Goal: Obtain resource: Download file/media

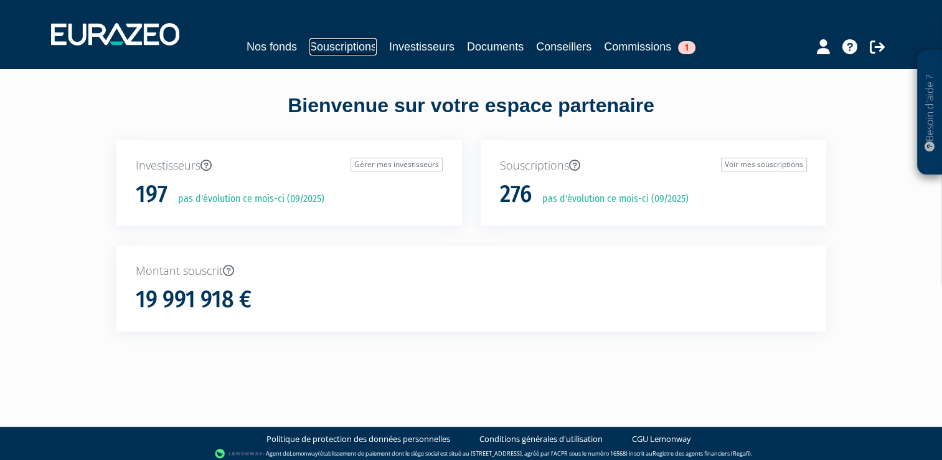
click at [340, 51] on link "Souscriptions" at bounding box center [343, 46] width 67 height 17
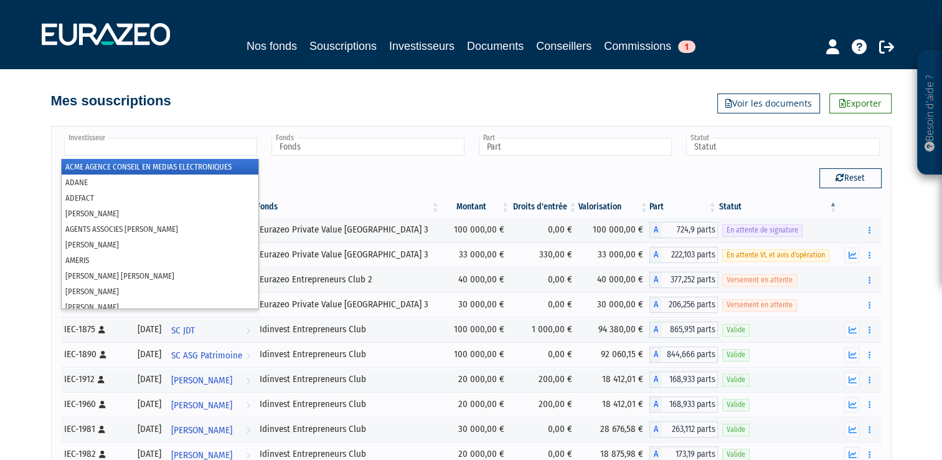
click at [172, 149] on input "text" at bounding box center [160, 147] width 193 height 18
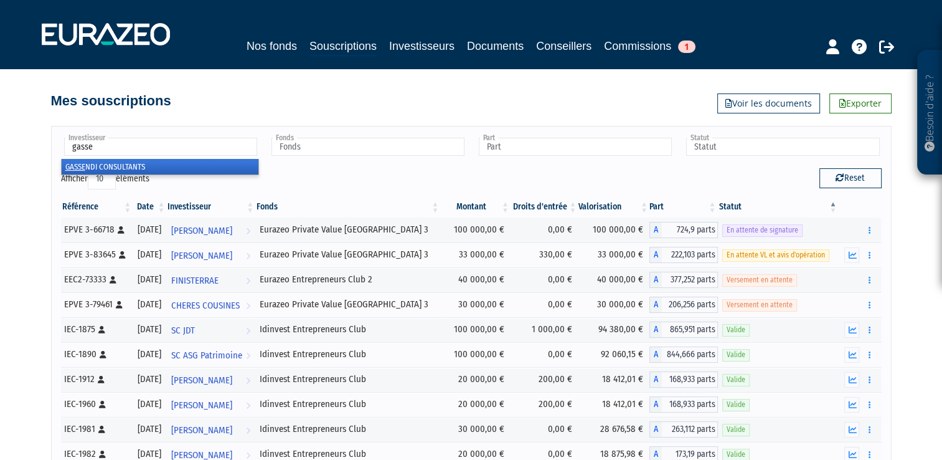
type input "gasse"
click at [133, 165] on li "GASSE NDI CONSULTANTS" at bounding box center [160, 167] width 197 height 16
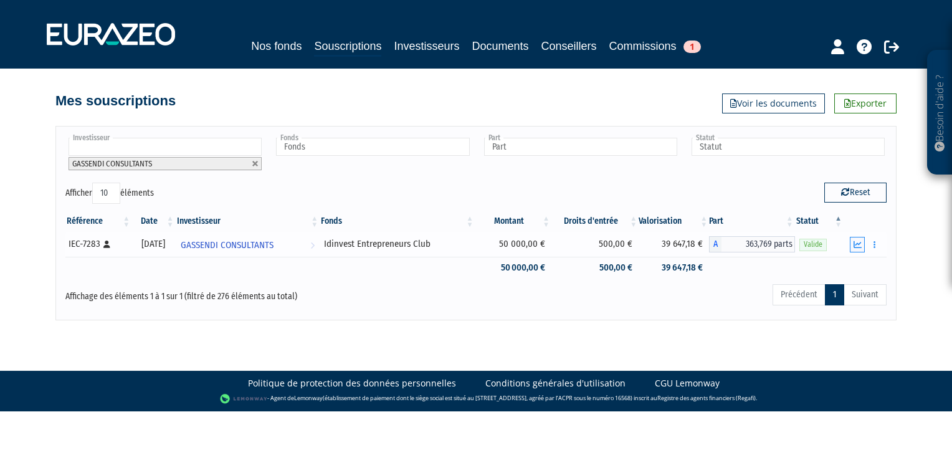
click at [862, 248] on button "button" at bounding box center [857, 245] width 15 height 16
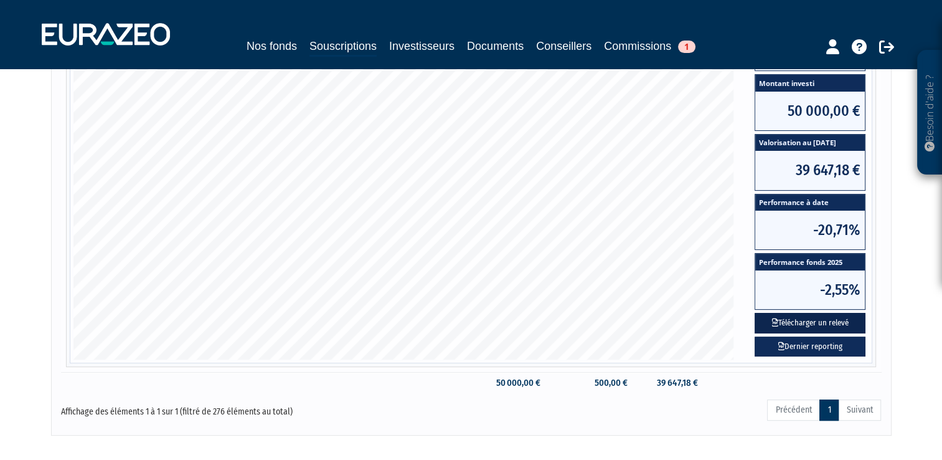
scroll to position [311, 0]
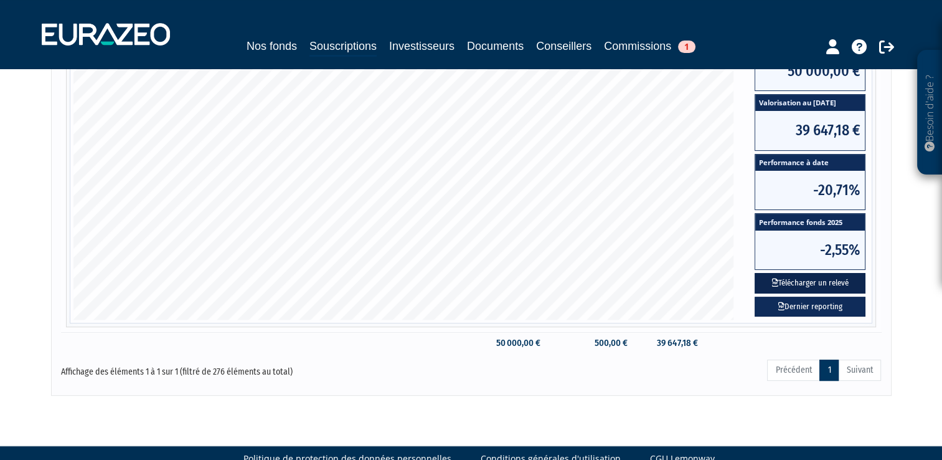
click at [790, 282] on button "Télécharger un relevé" at bounding box center [810, 283] width 111 height 21
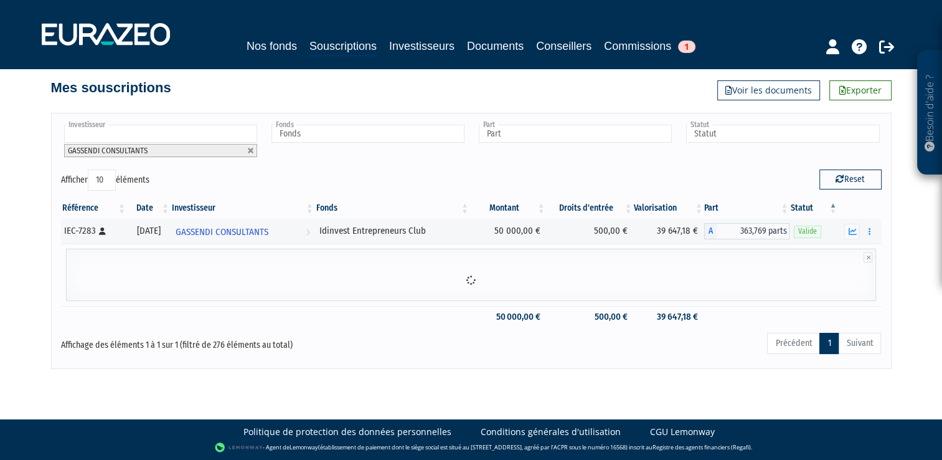
scroll to position [0, 0]
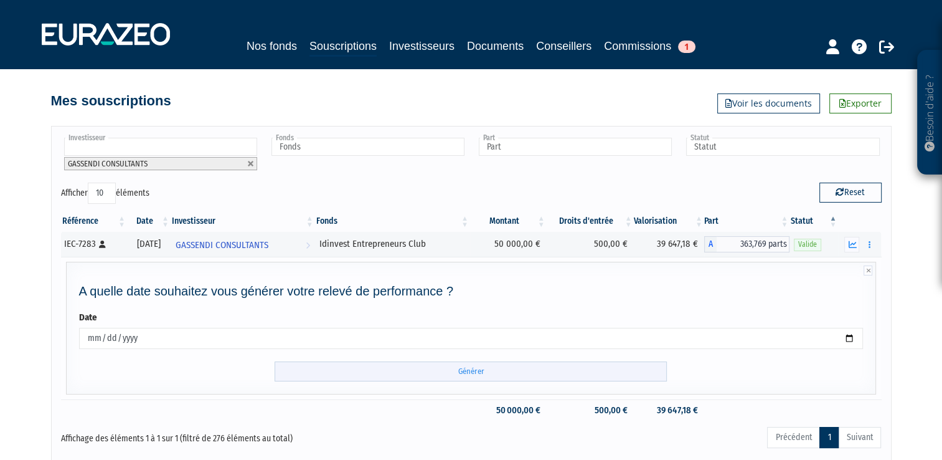
click at [485, 374] on input "Générer" at bounding box center [471, 371] width 392 height 21
click at [253, 162] on li "GASSENDI CONSULTANTS" at bounding box center [160, 163] width 193 height 13
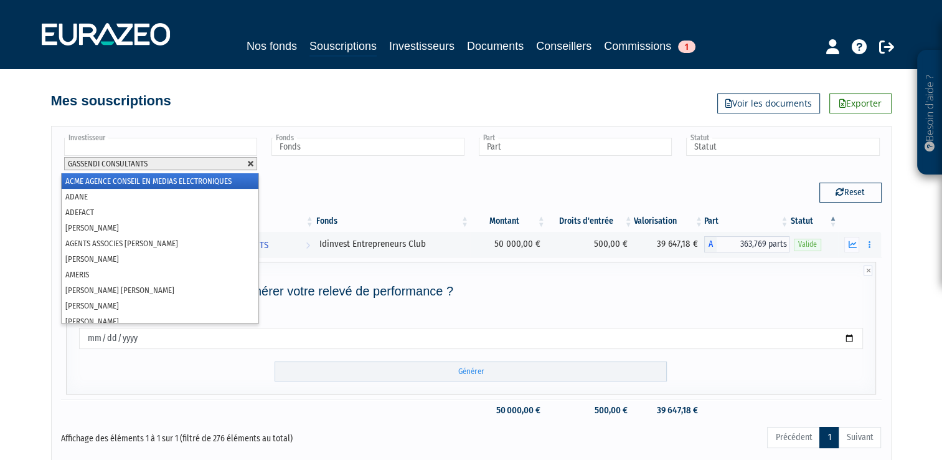
click at [252, 163] on link at bounding box center [250, 163] width 7 height 7
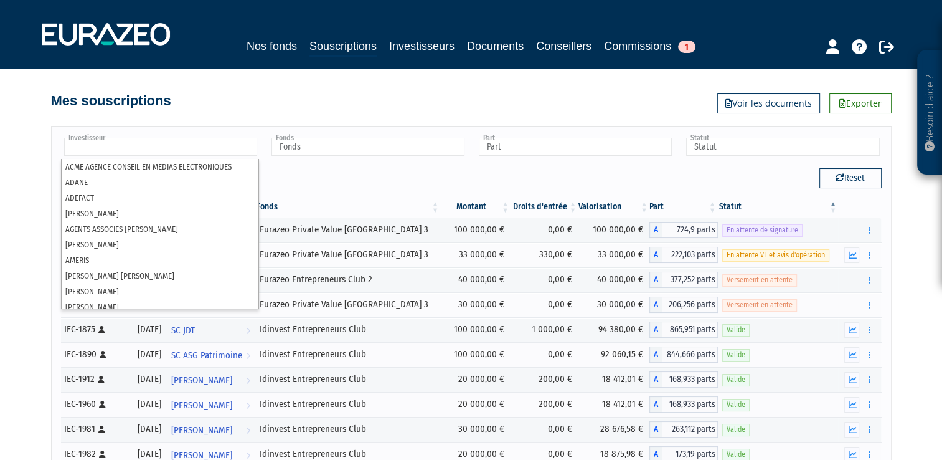
click at [295, 169] on div "Afficher 10 25 50 100 éléments" at bounding box center [261, 180] width 401 height 24
type input "Investisseur"
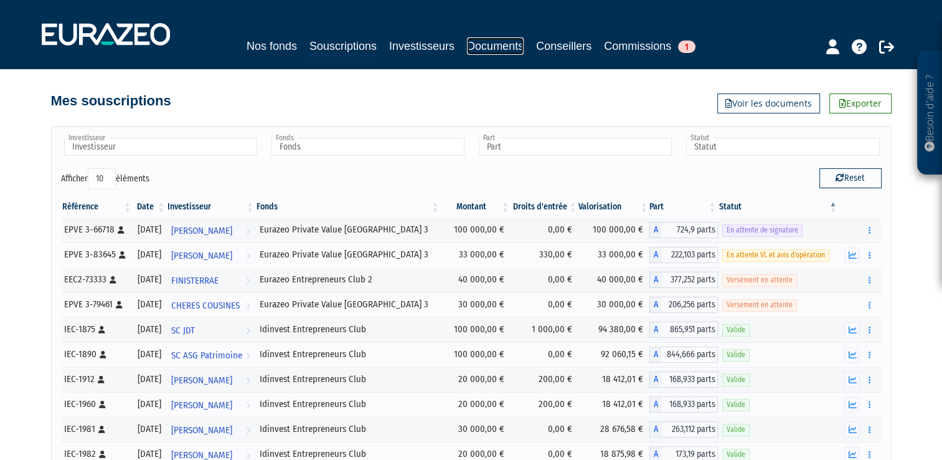
click at [476, 46] on link "Documents" at bounding box center [495, 45] width 57 height 17
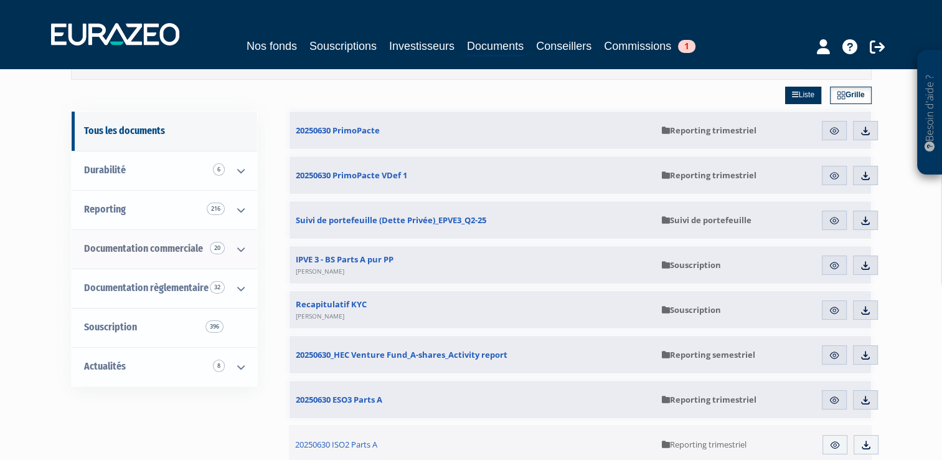
scroll to position [62, 0]
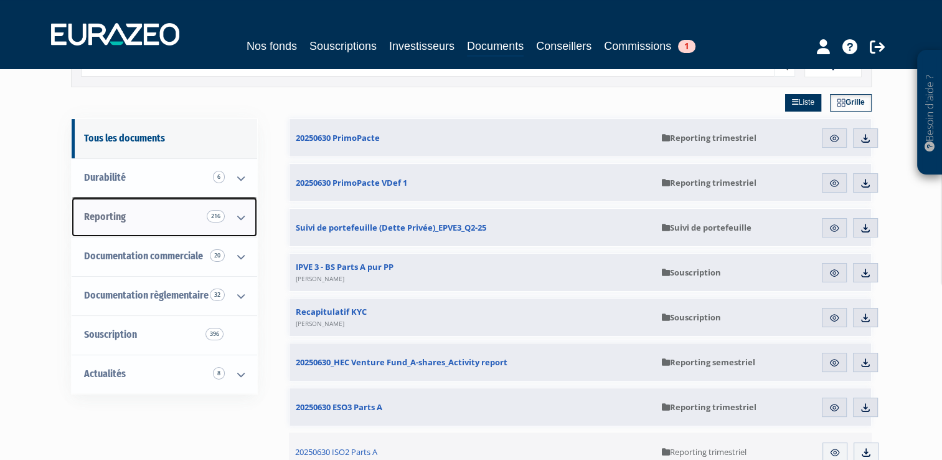
click at [244, 219] on icon at bounding box center [241, 217] width 32 height 39
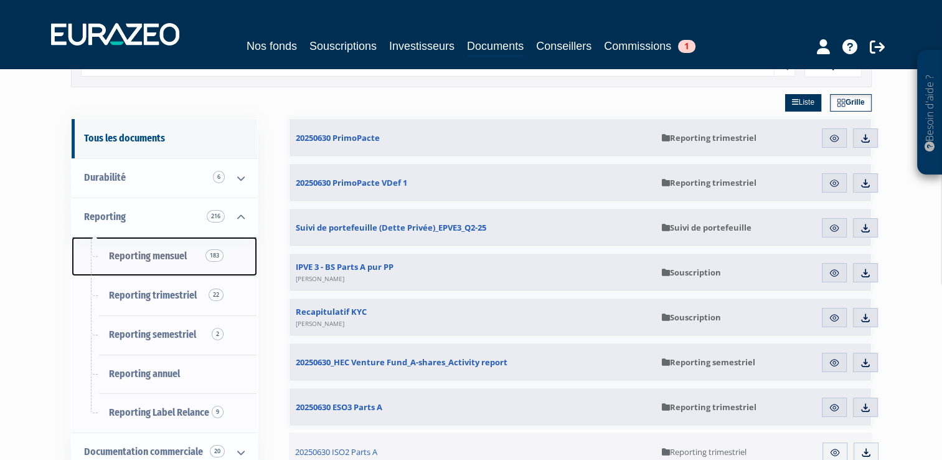
click at [157, 262] on link "Reporting mensuel 183" at bounding box center [165, 256] width 186 height 39
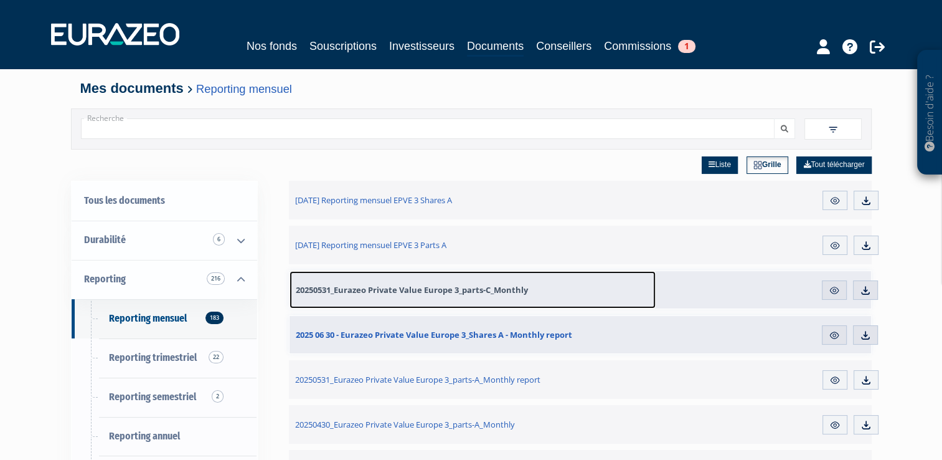
click at [452, 287] on span "20250531_Eurazeo Private Value Europe 3_parts-C_Monthly" at bounding box center [412, 289] width 232 height 11
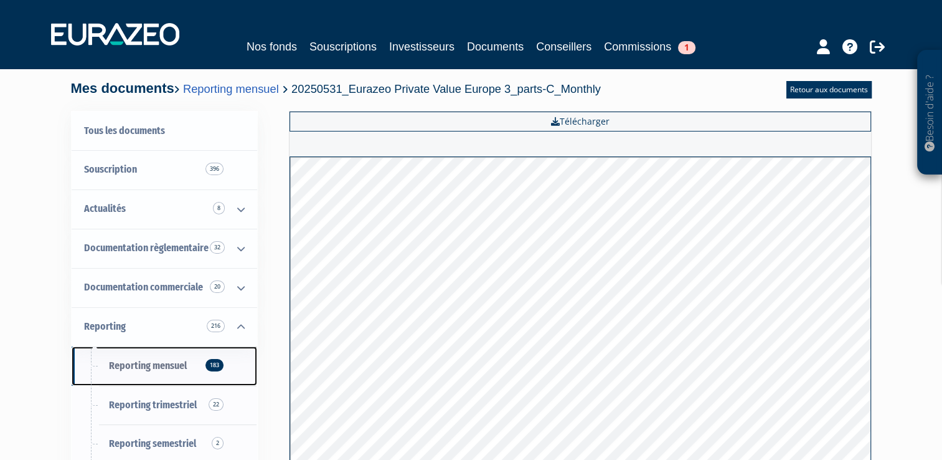
click at [172, 365] on span "Reporting mensuel 183" at bounding box center [148, 365] width 78 height 12
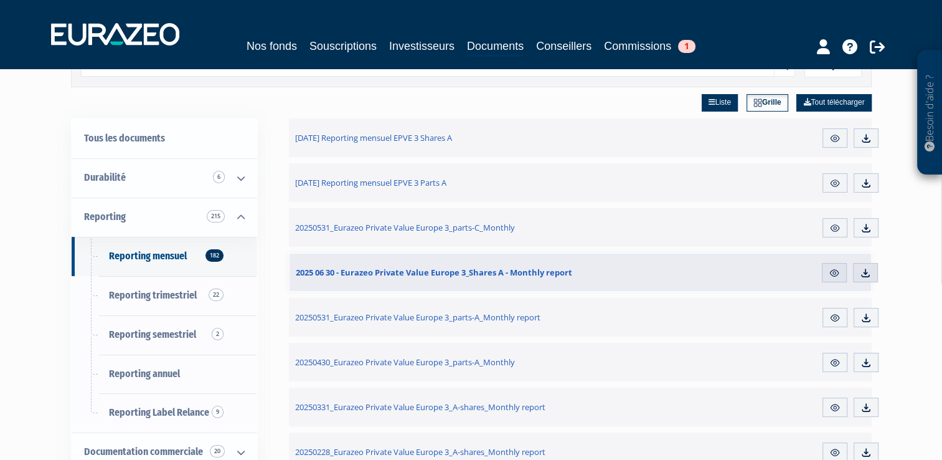
scroll to position [62, 0]
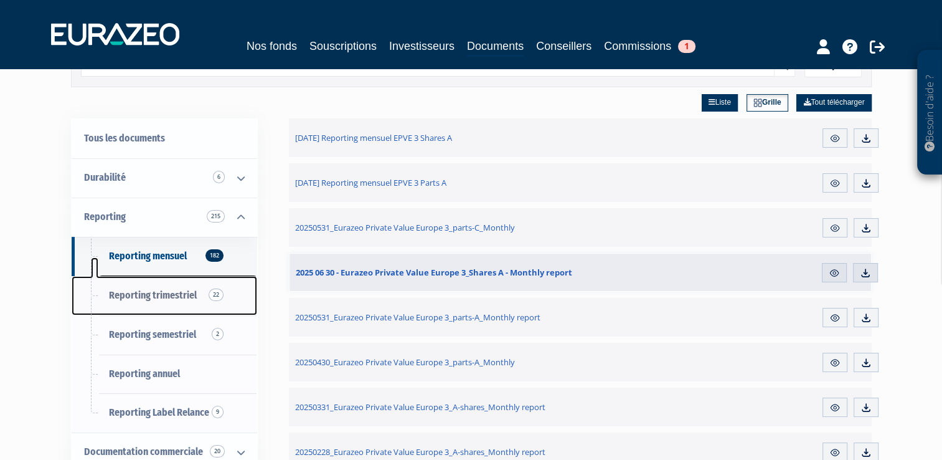
click at [177, 296] on span "Reporting trimestriel 22" at bounding box center [153, 295] width 88 height 12
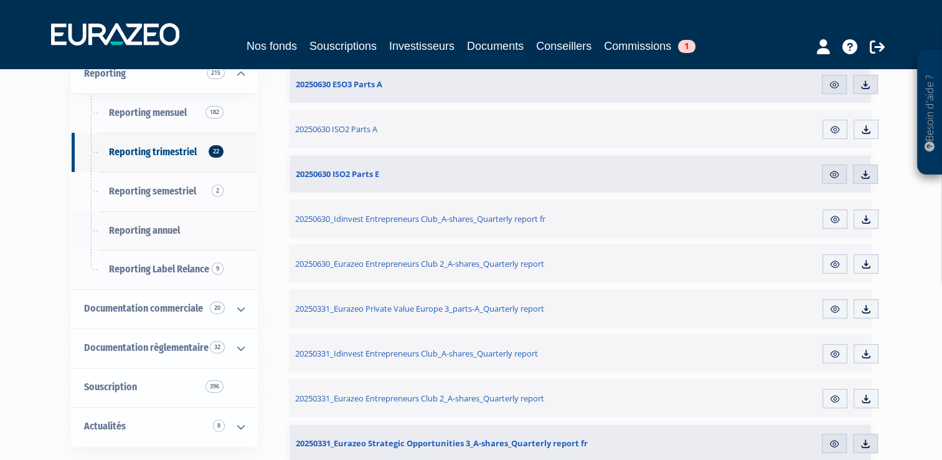
scroll to position [187, 0]
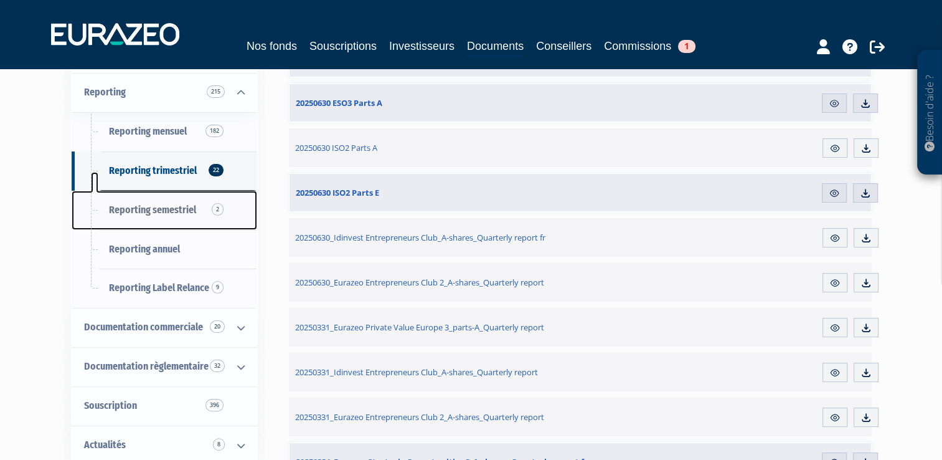
click at [164, 213] on span "Reporting semestriel 2" at bounding box center [152, 210] width 87 height 12
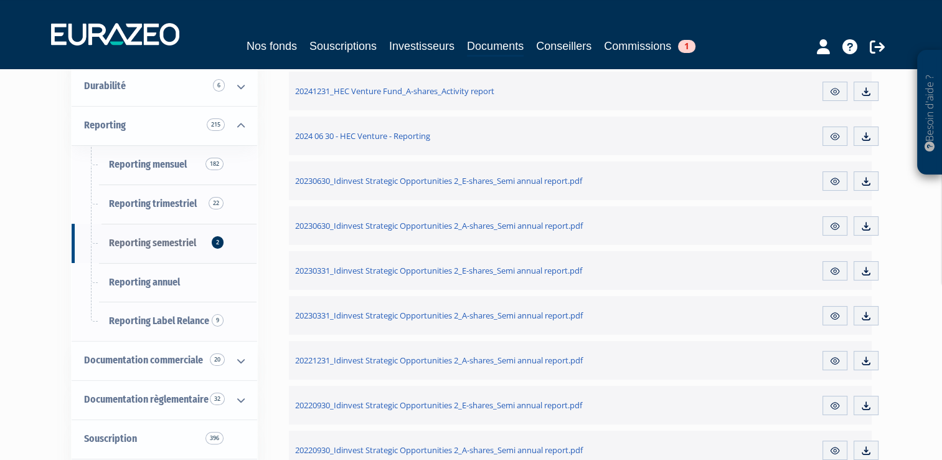
scroll to position [125, 0]
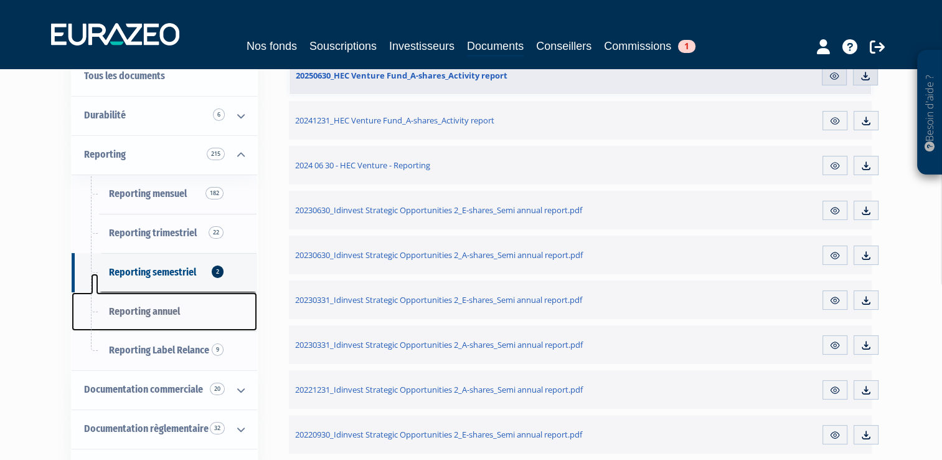
click at [144, 314] on span "Reporting annuel" at bounding box center [144, 311] width 71 height 12
